Goal: Task Accomplishment & Management: Use online tool/utility

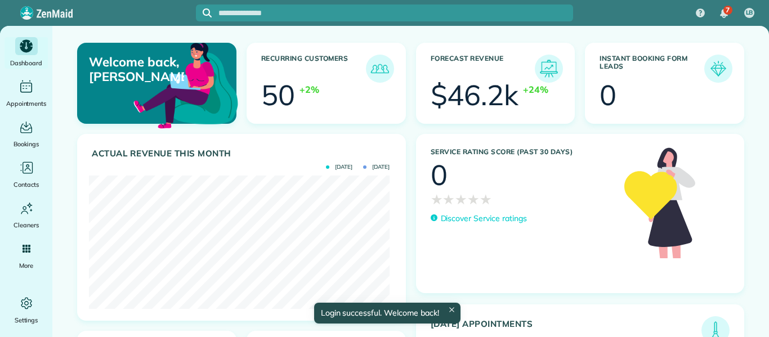
scroll to position [133, 301]
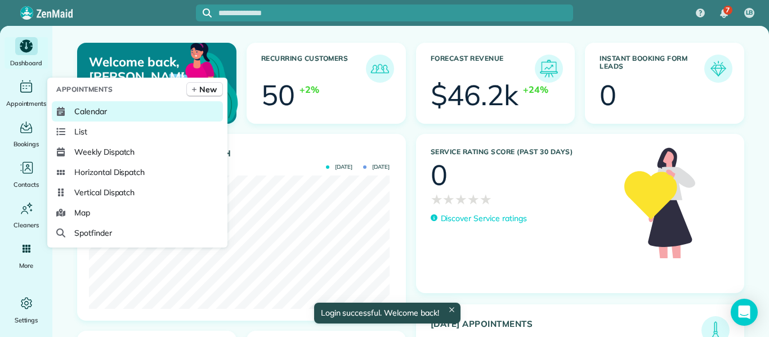
click at [106, 117] on span "Calendar" at bounding box center [90, 111] width 33 height 11
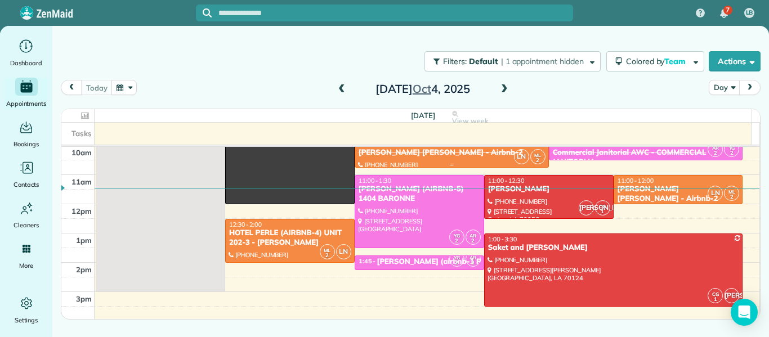
scroll to position [90, 0]
click at [551, 194] on div at bounding box center [549, 196] width 128 height 43
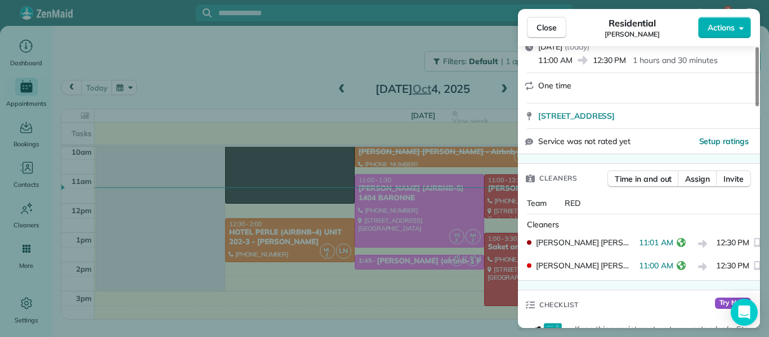
scroll to position [171, 0]
click at [546, 30] on span "Close" at bounding box center [547, 27] width 20 height 11
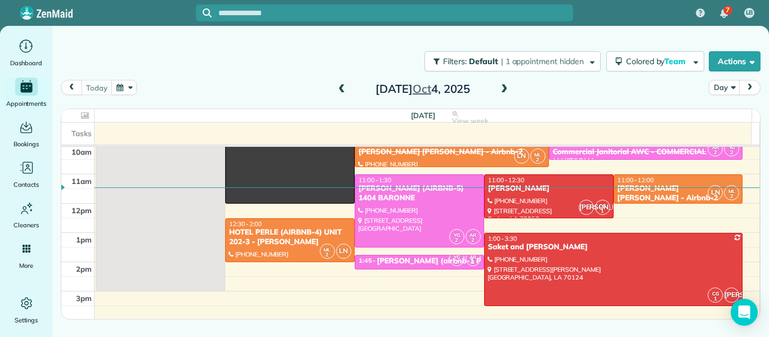
click at [546, 30] on div at bounding box center [384, 168] width 769 height 337
